Goal: Check status

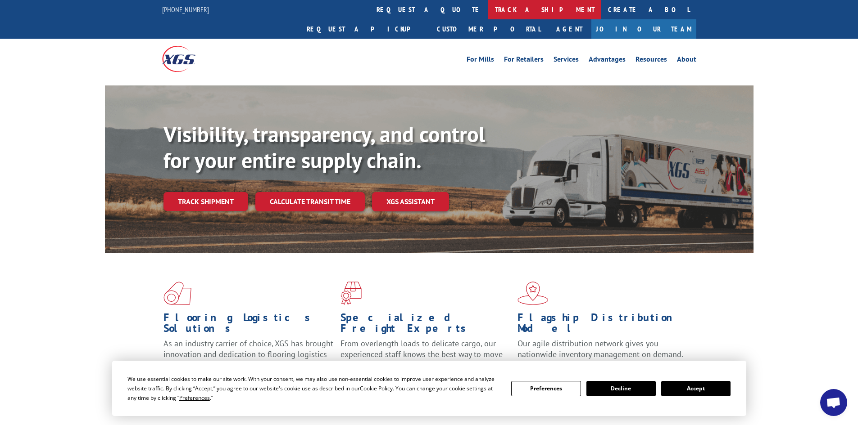
click at [488, 10] on link "track a shipment" at bounding box center [544, 9] width 113 height 19
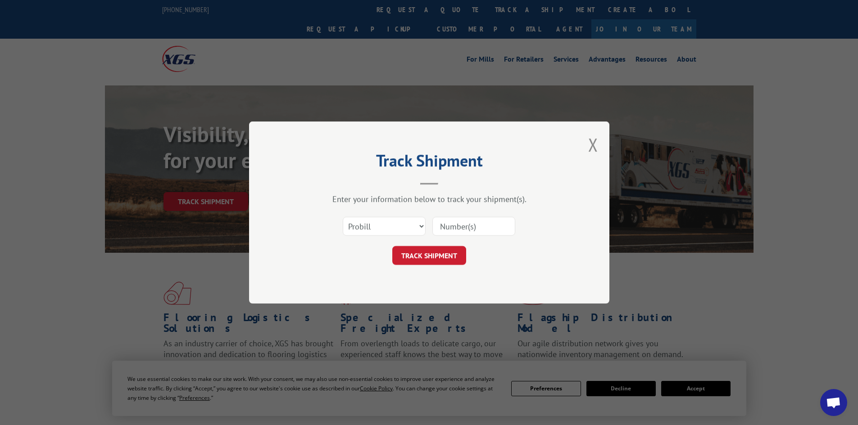
click at [442, 229] on input at bounding box center [473, 226] width 83 height 19
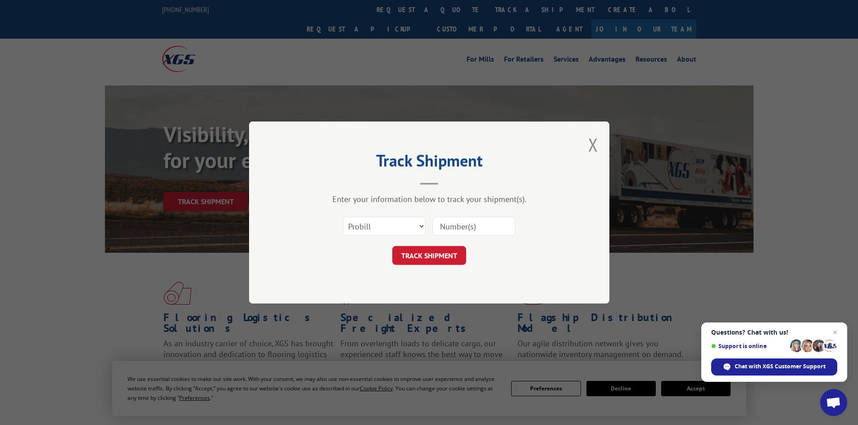
paste input "17355528"
type input "17355528"
click at [429, 258] on button "TRACK SHIPMENT" at bounding box center [429, 255] width 74 height 19
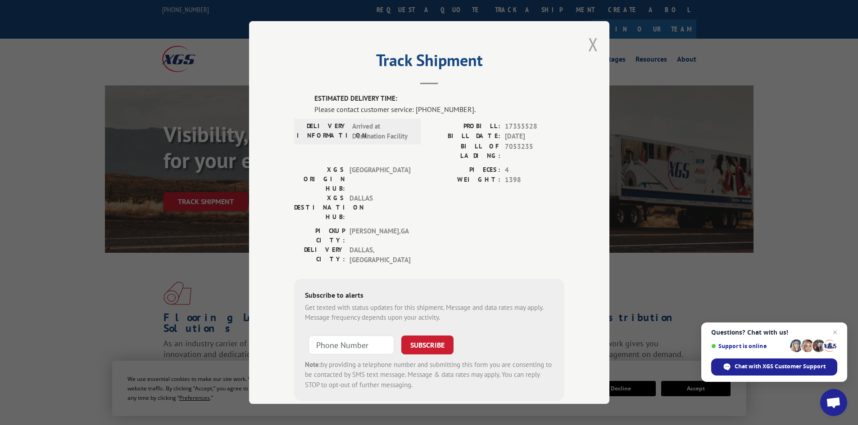
click at [588, 42] on button "Close modal" at bounding box center [593, 44] width 10 height 24
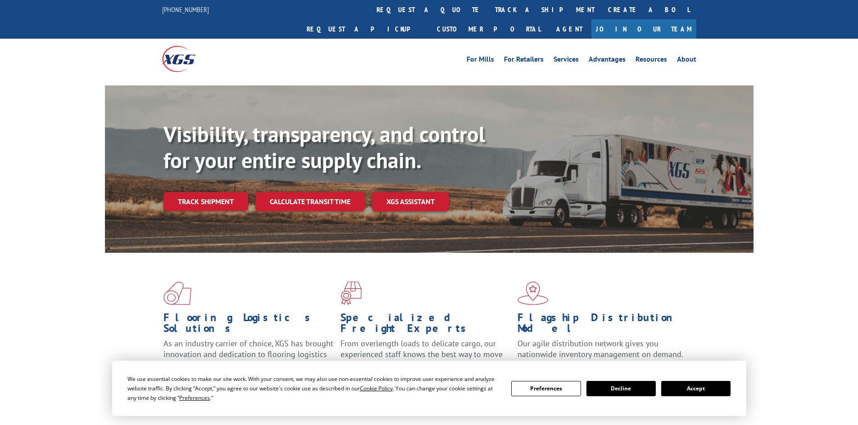
click at [488, 9] on link "track a shipment" at bounding box center [544, 9] width 113 height 19
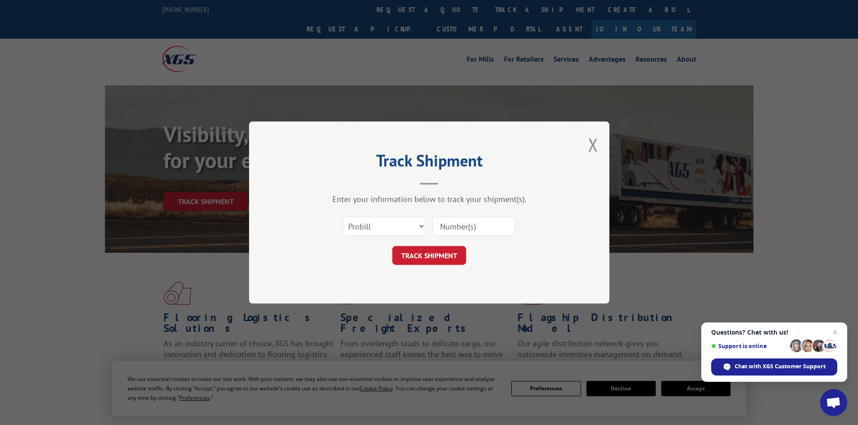
click at [439, 222] on input at bounding box center [473, 226] width 83 height 19
paste input "17355528"
type input "17355528"
click at [431, 253] on button "TRACK SHIPMENT" at bounding box center [429, 255] width 74 height 19
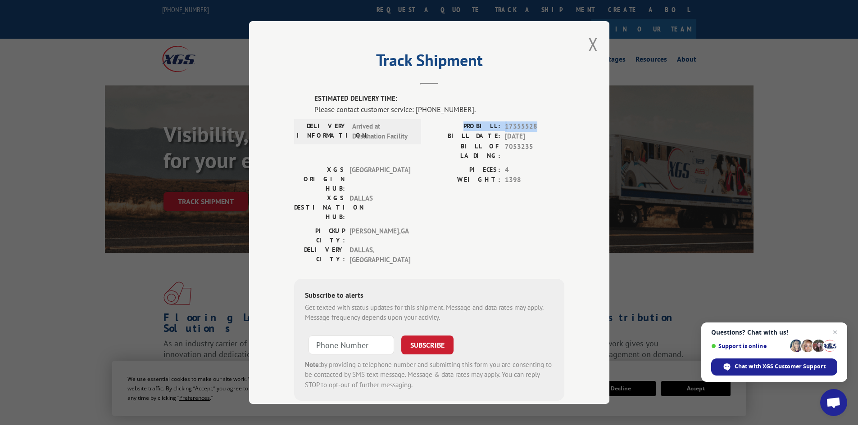
drag, startPoint x: 472, startPoint y: 126, endPoint x: 536, endPoint y: 126, distance: 63.9
click at [536, 126] on div "PROBILL: 17355528" at bounding box center [496, 127] width 135 height 10
copy div "PROBILL: 17355528"
click at [779, 367] on span "Chat with XGS Customer Support" at bounding box center [779, 367] width 91 height 8
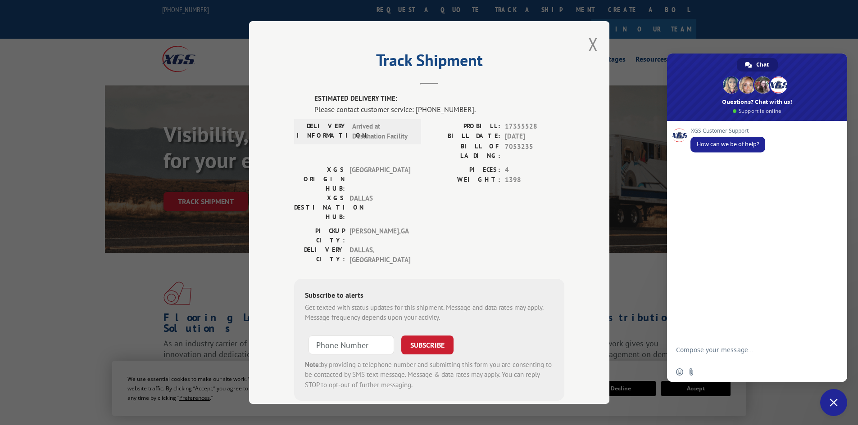
click at [680, 349] on textarea "Compose your message..." at bounding box center [747, 354] width 142 height 16
type textarea "PROBILL: 17355528----CAN YOU TELL ME WHEN THIS WILL BE DELIVERED?"
click at [830, 339] on span "Send" at bounding box center [831, 342] width 7 height 7
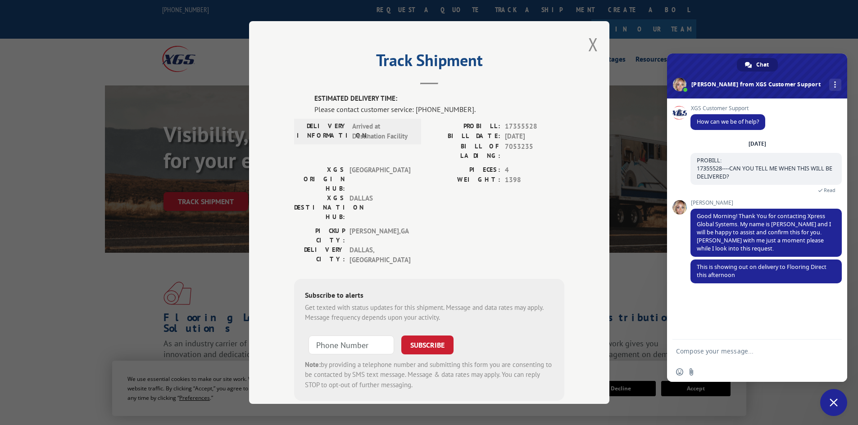
click at [716, 346] on form at bounding box center [747, 352] width 142 height 24
click at [682, 354] on textarea "Compose your message..." at bounding box center [747, 352] width 142 height 8
type textarea "oh good, thank you!!"
click at [589, 42] on button "Close modal" at bounding box center [593, 44] width 10 height 24
